Goal: Task Accomplishment & Management: Use online tool/utility

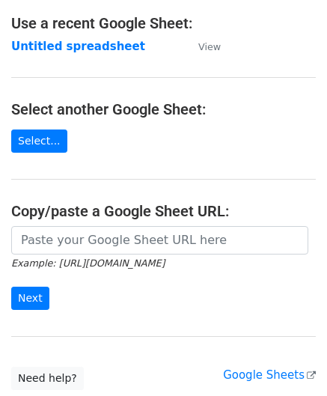
scroll to position [150, 0]
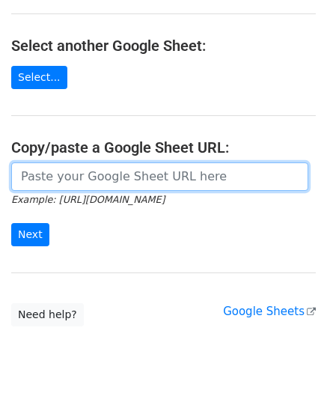
drag, startPoint x: 55, startPoint y: 174, endPoint x: 63, endPoint y: 176, distance: 8.4
click at [55, 174] on input "url" at bounding box center [159, 176] width 297 height 28
paste input "[URL][DOMAIN_NAME]"
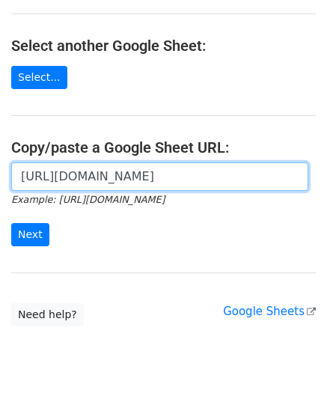
scroll to position [0, 332]
type input "[URL][DOMAIN_NAME]"
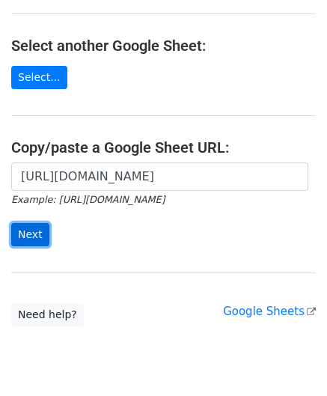
click at [39, 227] on input "Next" at bounding box center [30, 234] width 38 height 23
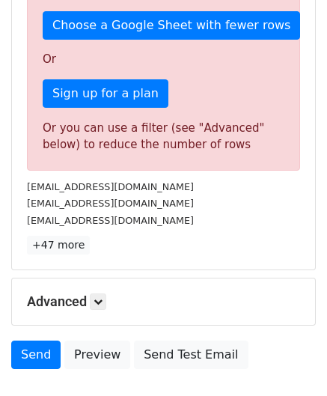
scroll to position [505, 0]
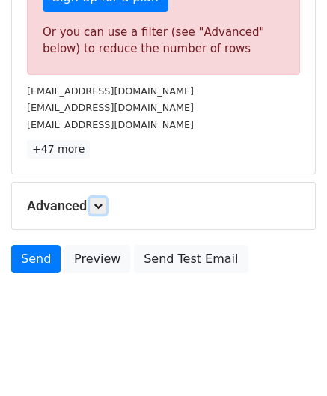
drag, startPoint x: 104, startPoint y: 196, endPoint x: 153, endPoint y: 234, distance: 62.4
click at [104, 197] on link at bounding box center [98, 205] width 16 height 16
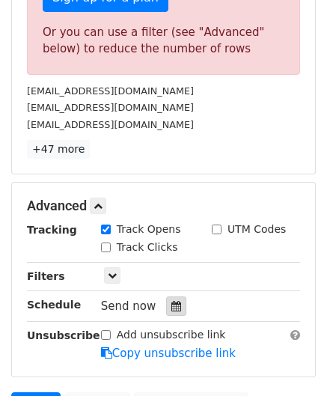
click at [171, 307] on icon at bounding box center [176, 306] width 10 height 10
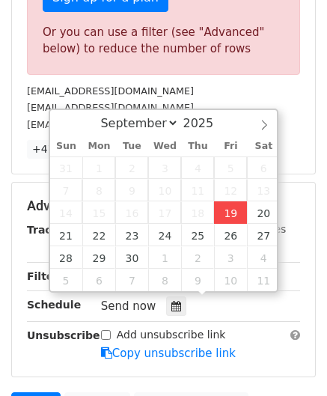
type input "2025-09-19 12:00"
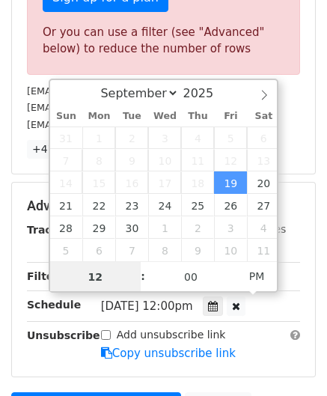
scroll to position [0, 0]
paste input "9"
type input "19"
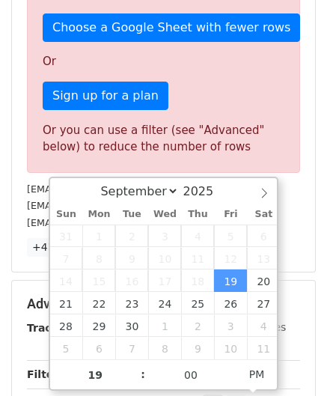
type input "2025-09-19 19:00"
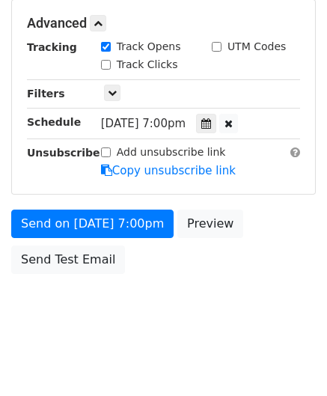
scroll to position [686, 0]
